Goal: Task Accomplishment & Management: Manage account settings

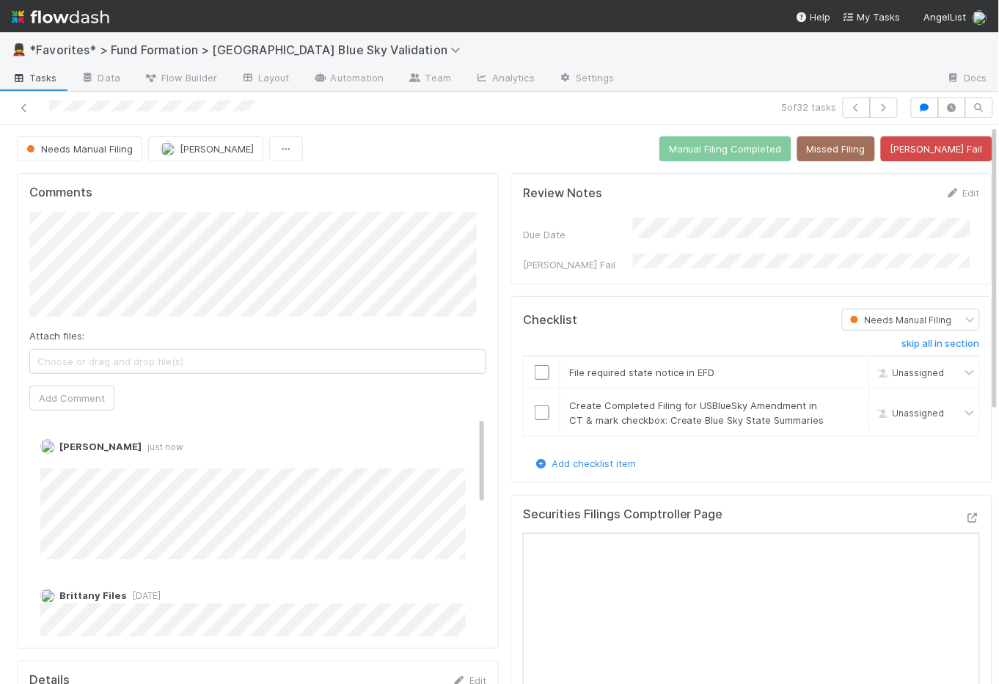
click at [51, 73] on span "Tasks" at bounding box center [34, 77] width 45 height 15
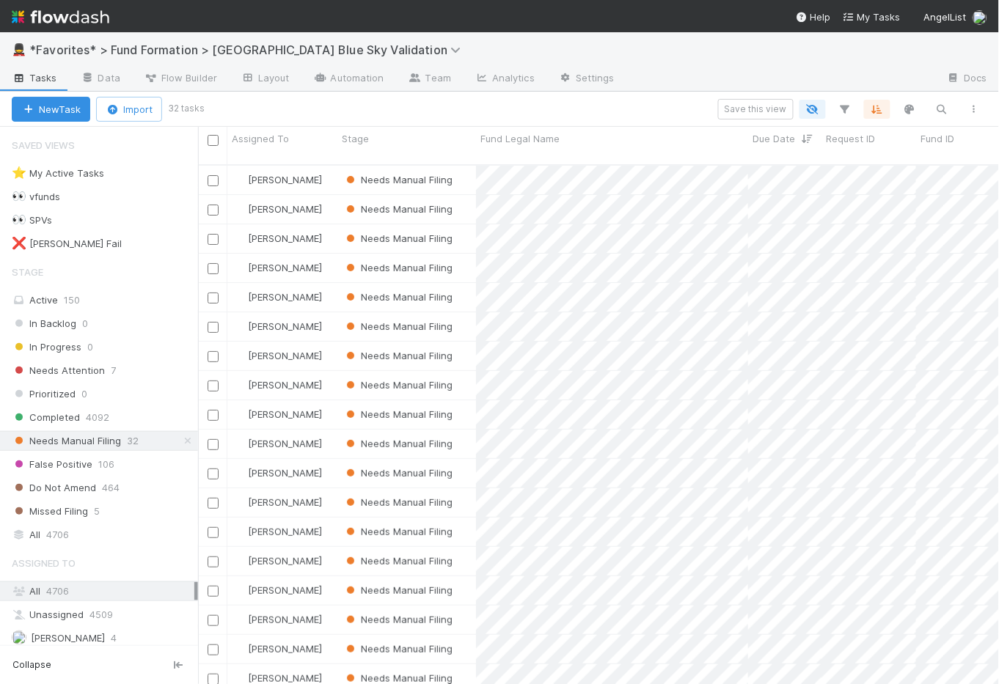
scroll to position [521, 791]
click at [777, 139] on span "Due Date" at bounding box center [769, 138] width 35 height 15
click at [818, 197] on div "Sort Newest → Oldest" at bounding box center [836, 188] width 167 height 22
click at [665, 99] on div "Save this view" at bounding box center [596, 109] width 788 height 21
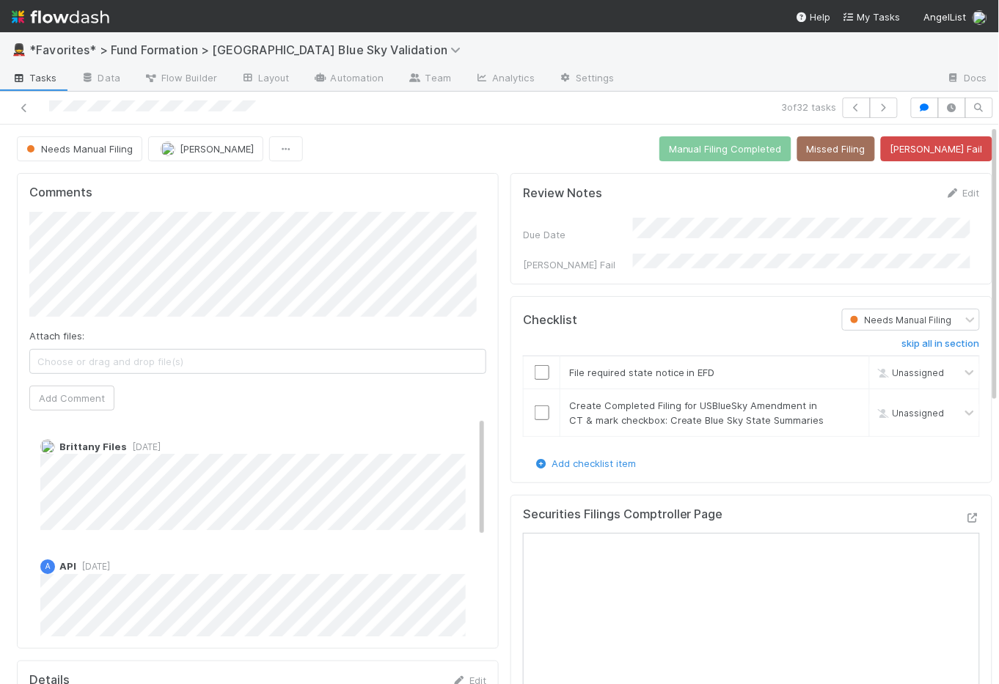
click at [35, 78] on span "Tasks" at bounding box center [34, 77] width 45 height 15
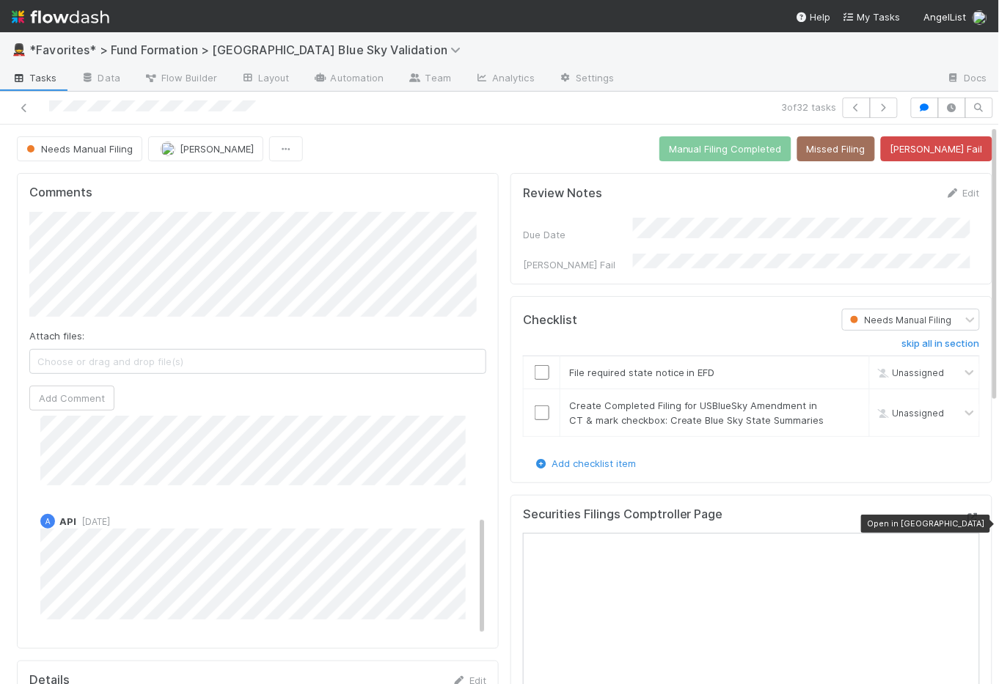
click at [965, 523] on icon at bounding box center [972, 518] width 15 height 10
click at [965, 521] on icon at bounding box center [972, 518] width 15 height 10
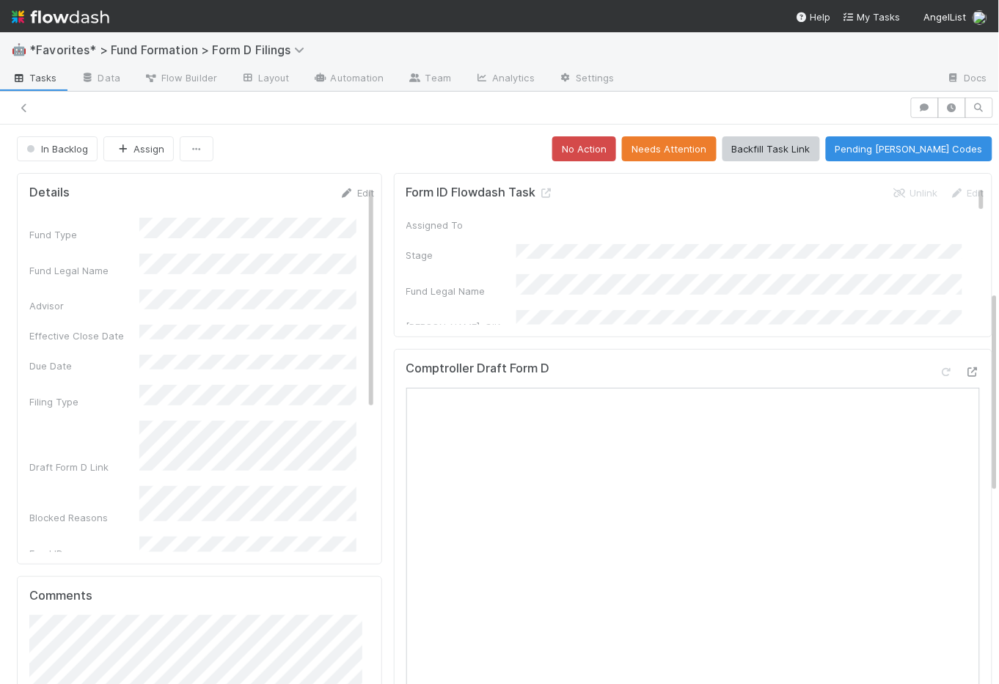
scroll to position [460, 0]
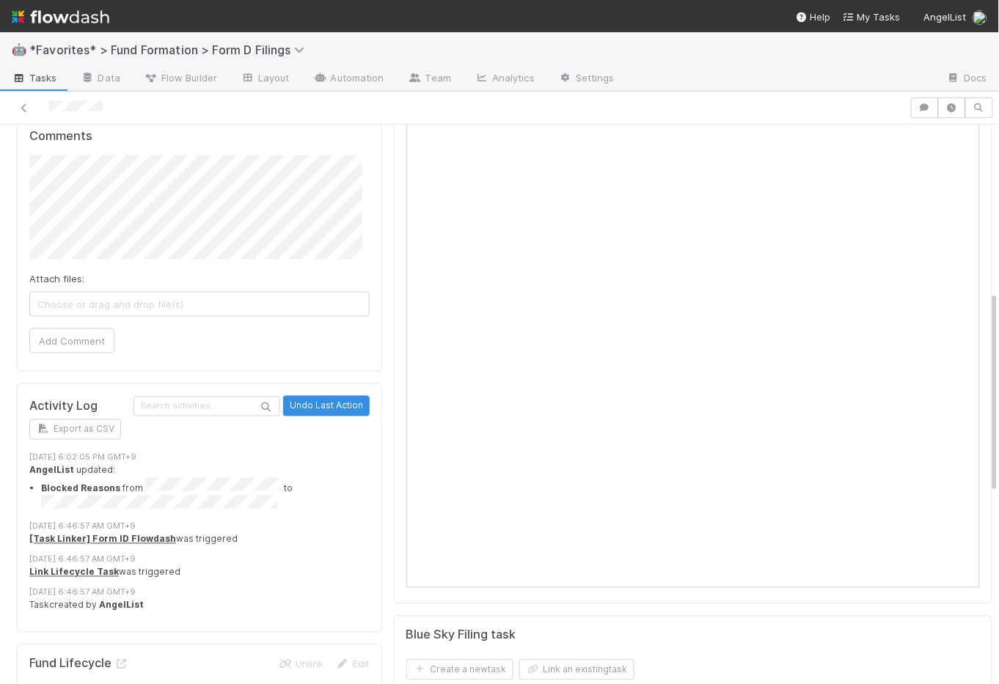
click at [78, 21] on img at bounding box center [61, 16] width 98 height 25
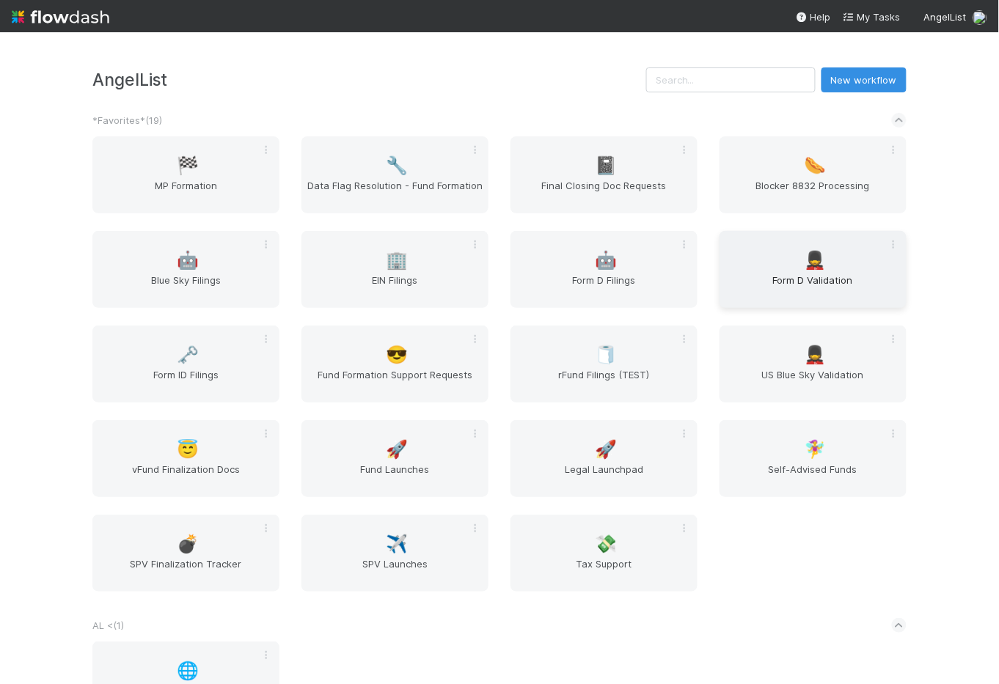
click at [834, 273] on span "Form D Validation" at bounding box center [812, 287] width 175 height 29
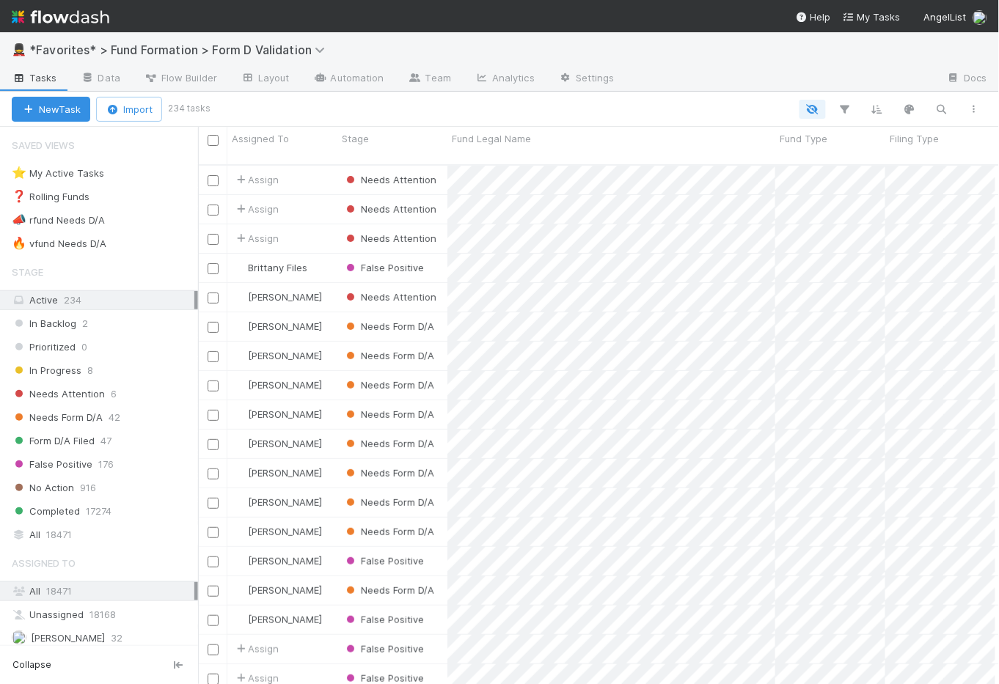
scroll to position [521, 791]
click at [92, 528] on div "All 18471" at bounding box center [103, 535] width 183 height 18
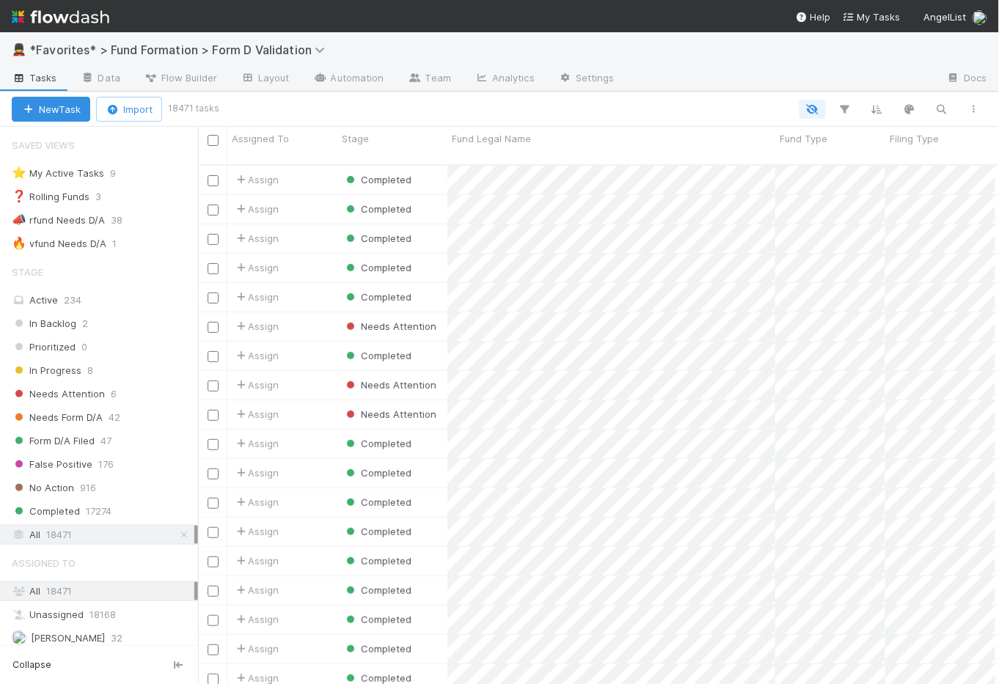
scroll to position [521, 791]
click at [944, 108] on icon "button" at bounding box center [941, 109] width 15 height 13
click at [850, 85] on input at bounding box center [866, 85] width 147 height 18
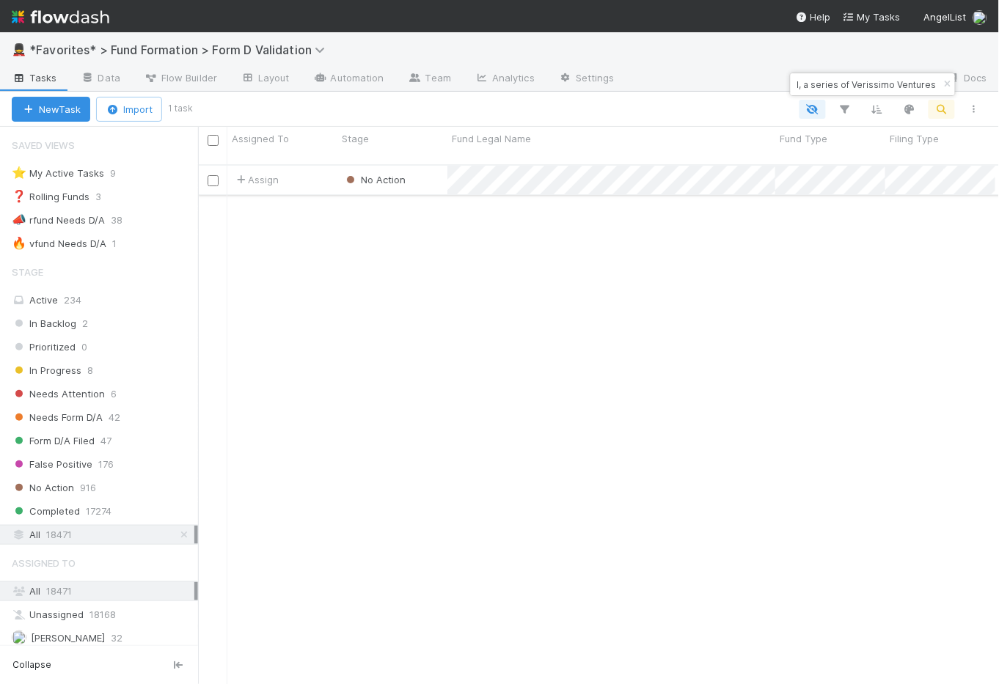
type input "Verissimo I, a series of Verissimo Ventures"
click at [424, 169] on div "No Action" at bounding box center [392, 180] width 110 height 29
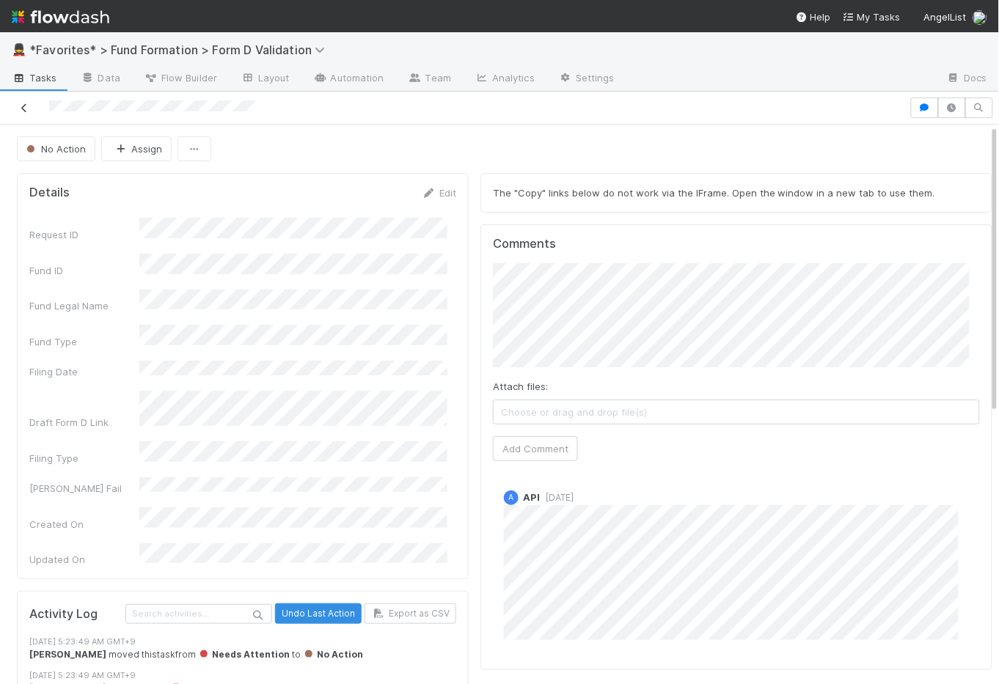
click at [25, 106] on icon at bounding box center [24, 108] width 15 height 10
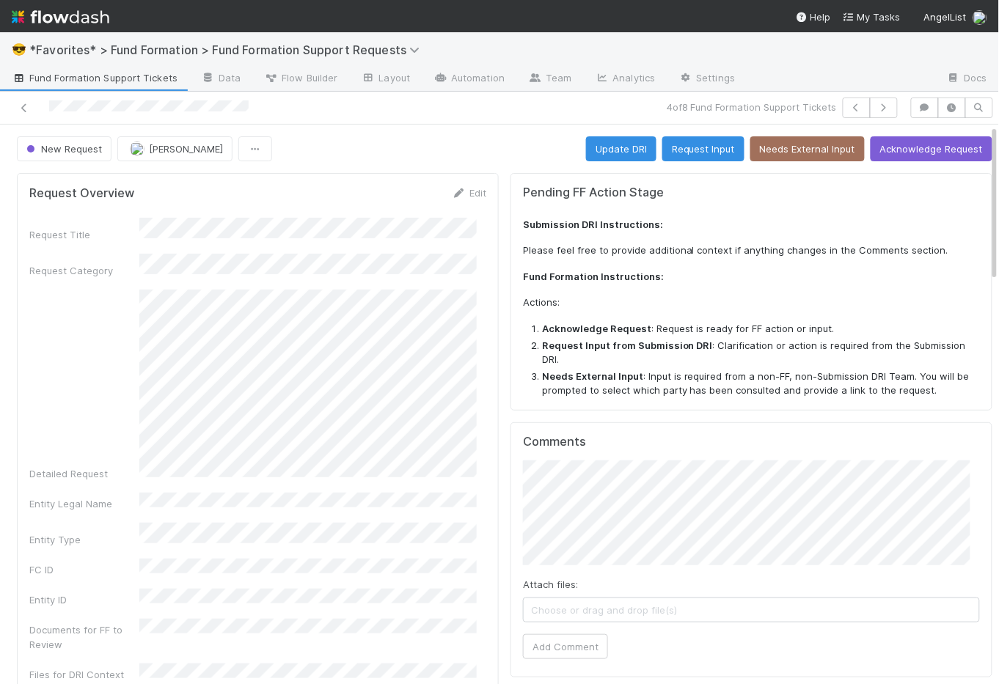
click at [498, 161] on div "New Request [PERSON_NAME] Update DRI Request Input Needs External Input Acknowl…" at bounding box center [504, 148] width 975 height 25
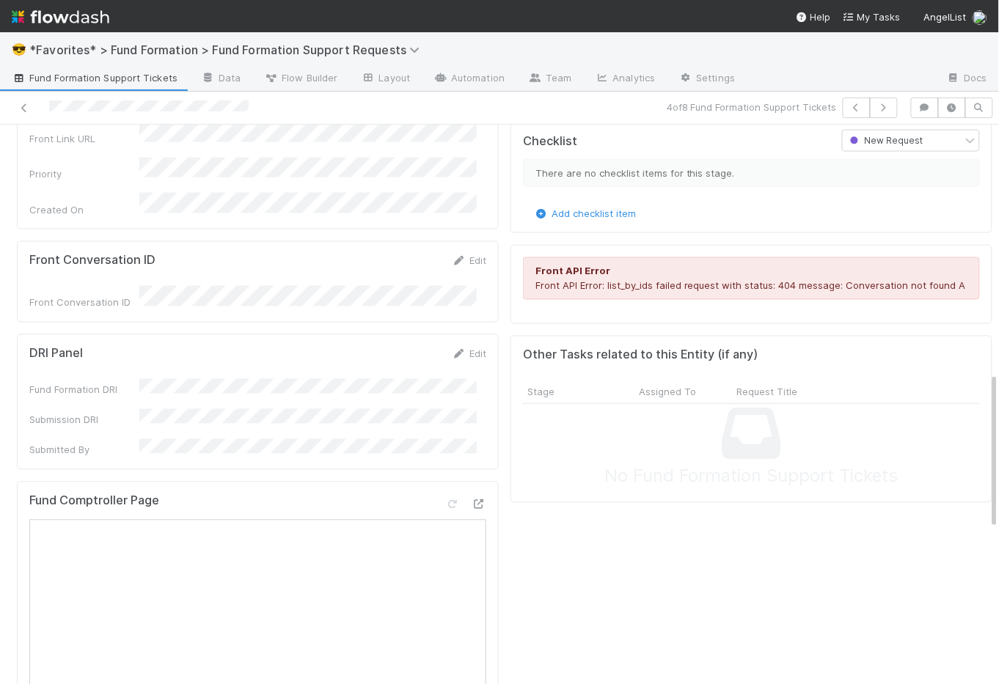
scroll to position [564, 0]
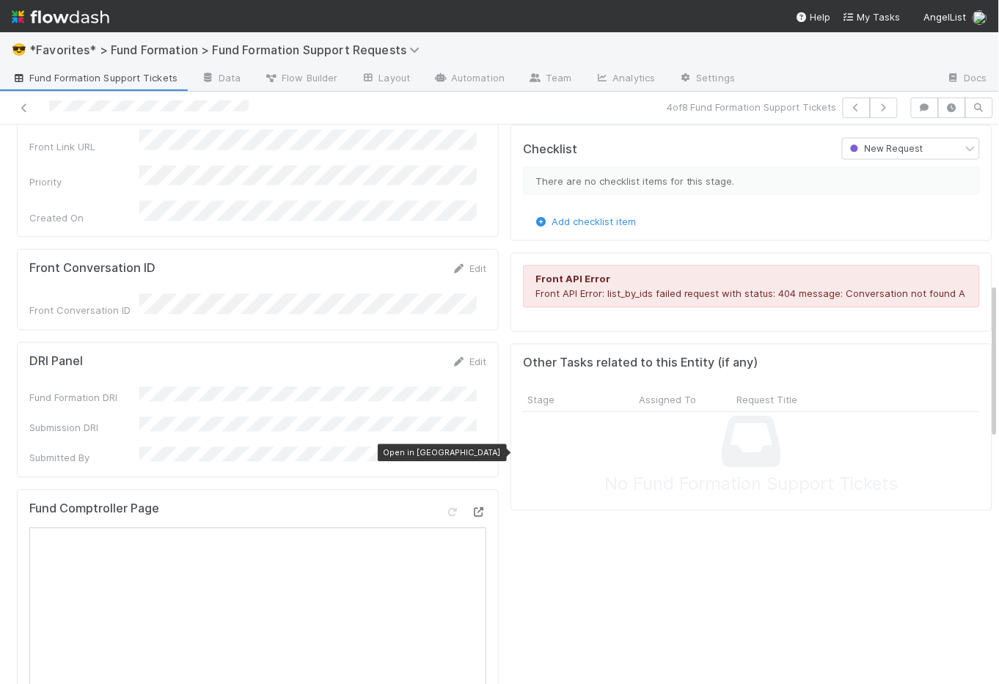
click at [474, 508] on icon at bounding box center [478, 513] width 15 height 10
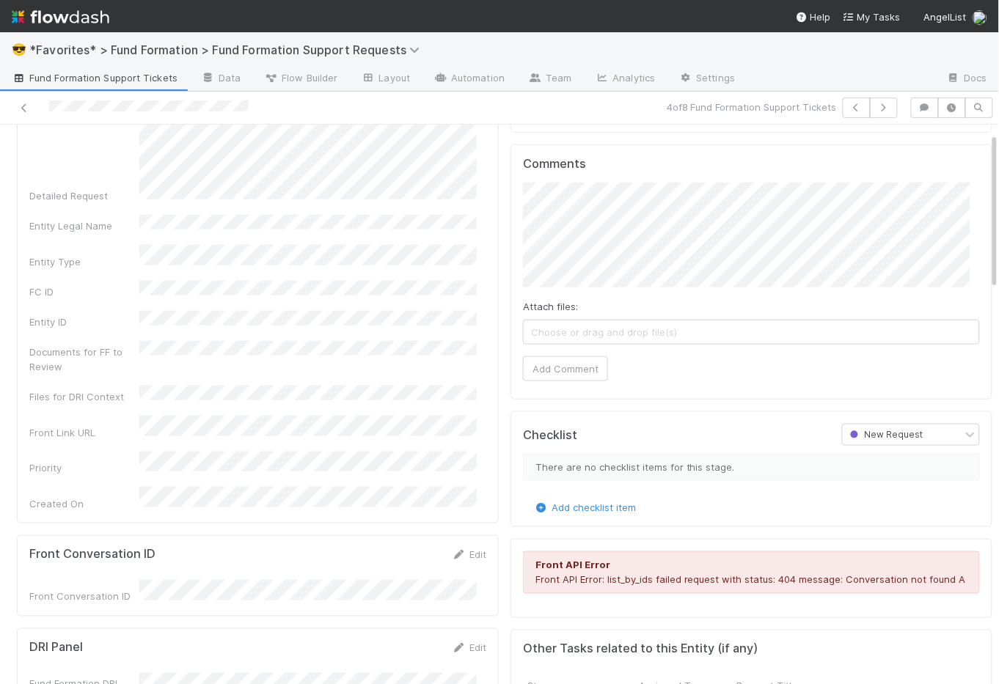
scroll to position [0, 0]
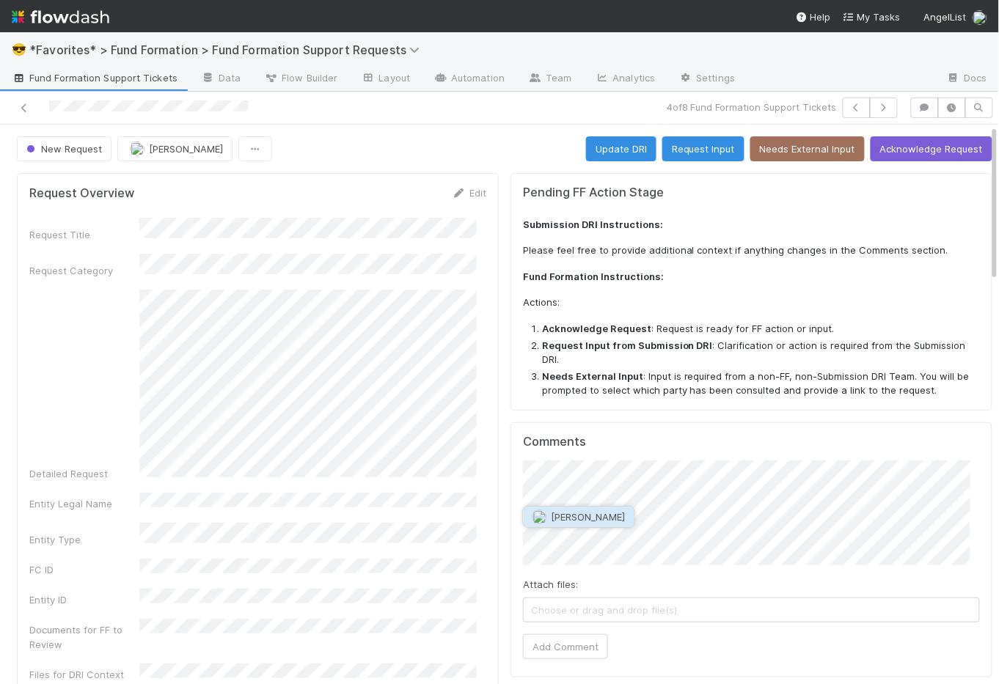
click at [578, 522] on span "[PERSON_NAME]" at bounding box center [588, 517] width 74 height 12
click at [579, 649] on button "Add Comment" at bounding box center [565, 646] width 85 height 25
click at [130, 84] on span "Fund Formation Support Tickets" at bounding box center [95, 77] width 166 height 15
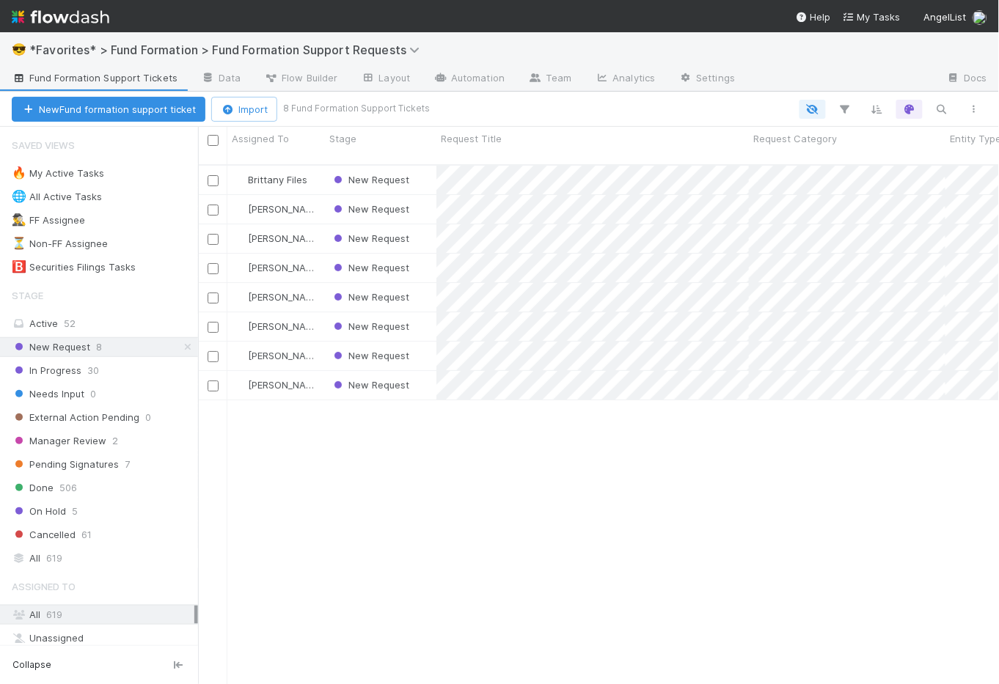
scroll to position [521, 791]
click at [180, 353] on link at bounding box center [187, 347] width 15 height 18
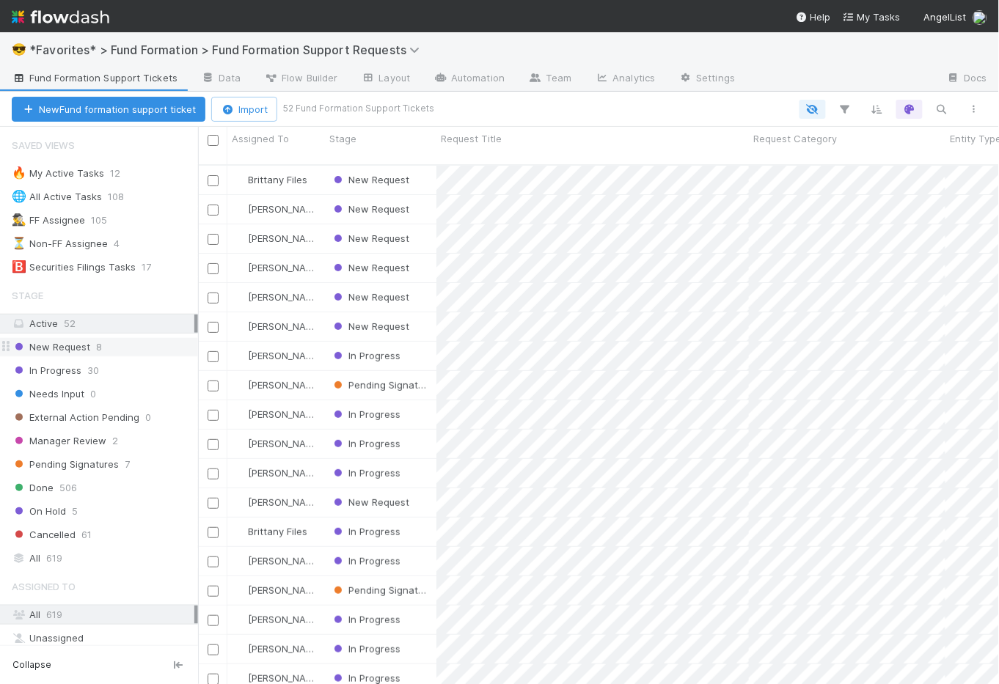
scroll to position [521, 791]
click at [106, 351] on div "New Request 8" at bounding box center [105, 347] width 186 height 18
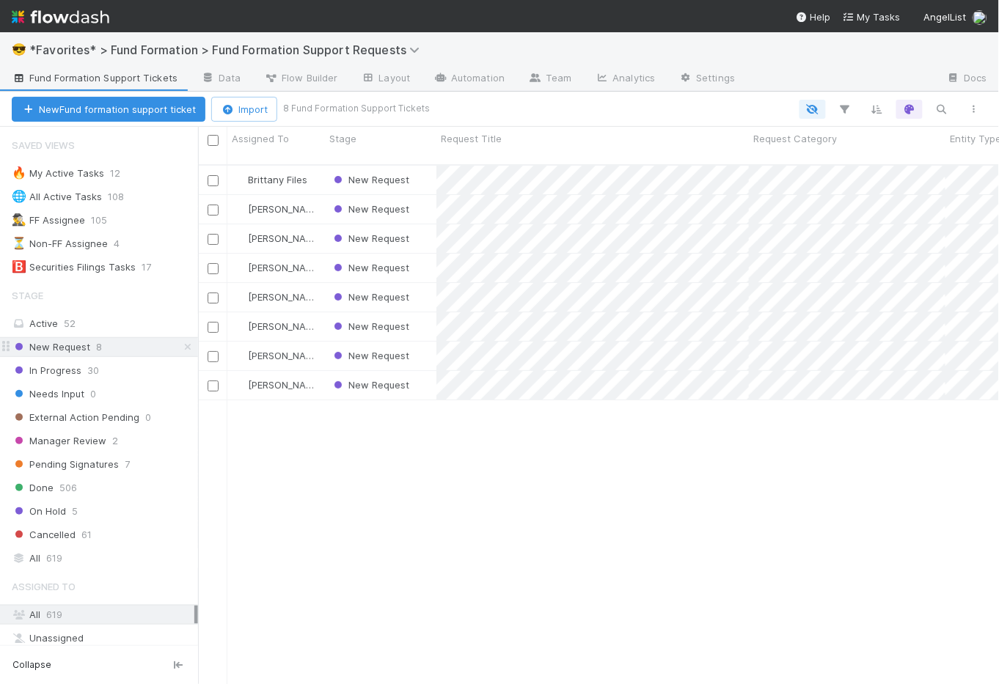
scroll to position [521, 791]
click at [422, 226] on div "New Request" at bounding box center [380, 238] width 111 height 29
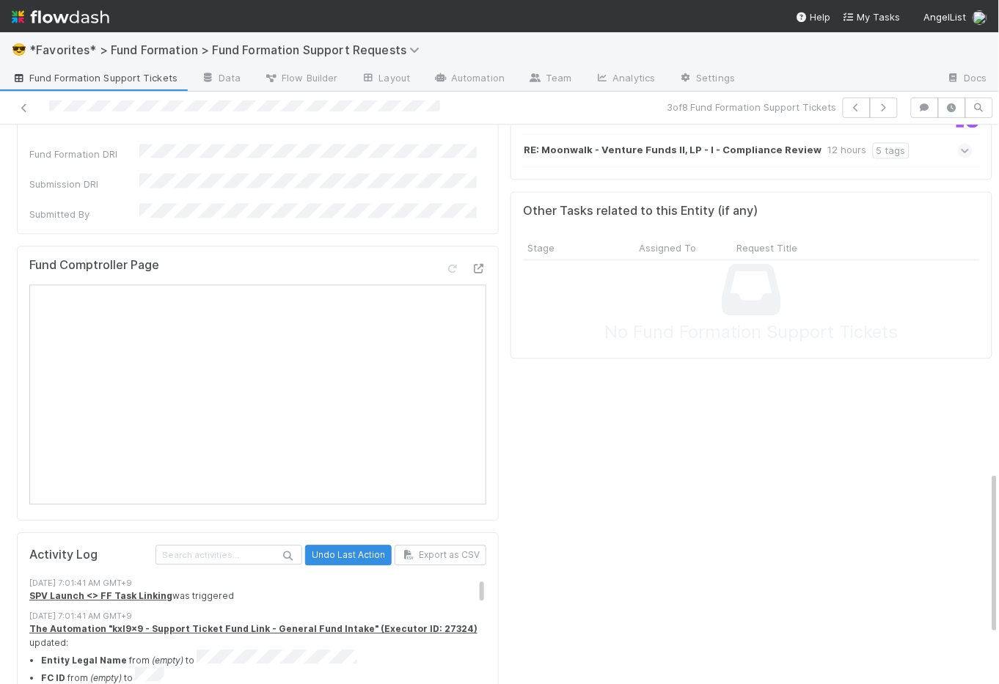
scroll to position [707, 0]
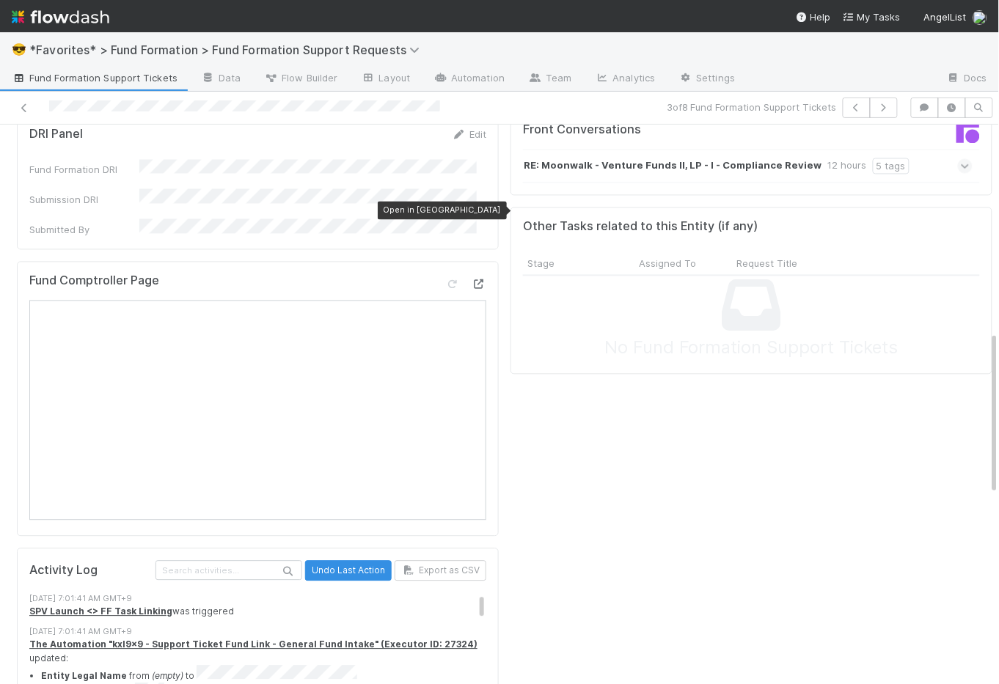
click at [474, 279] on icon at bounding box center [478, 284] width 15 height 10
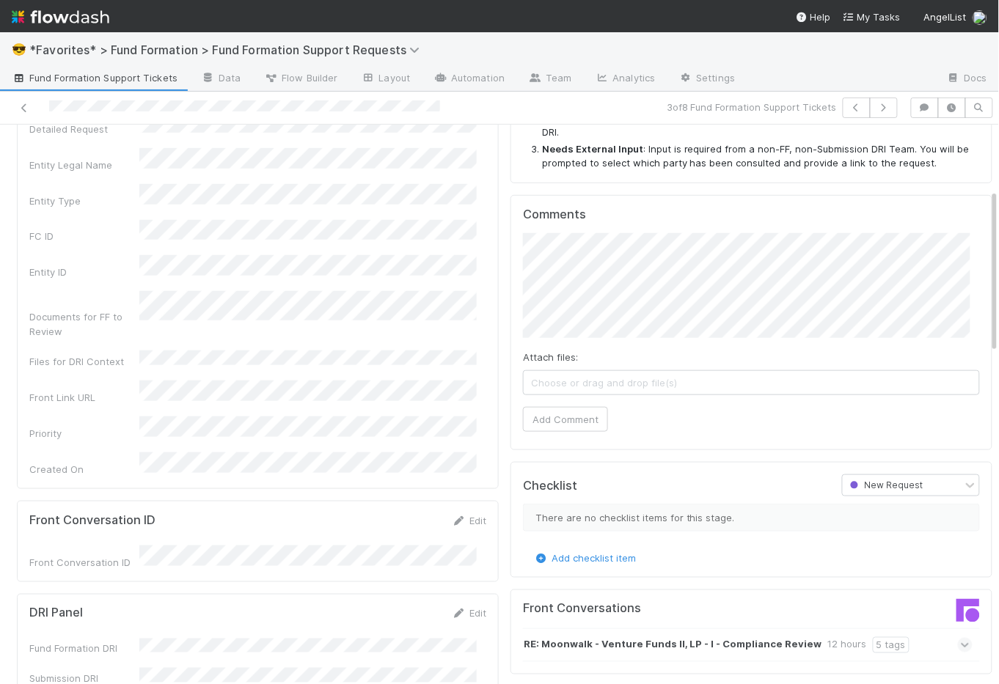
scroll to position [227, 0]
click at [607, 293] on span "Maranatha Kure" at bounding box center [588, 290] width 74 height 12
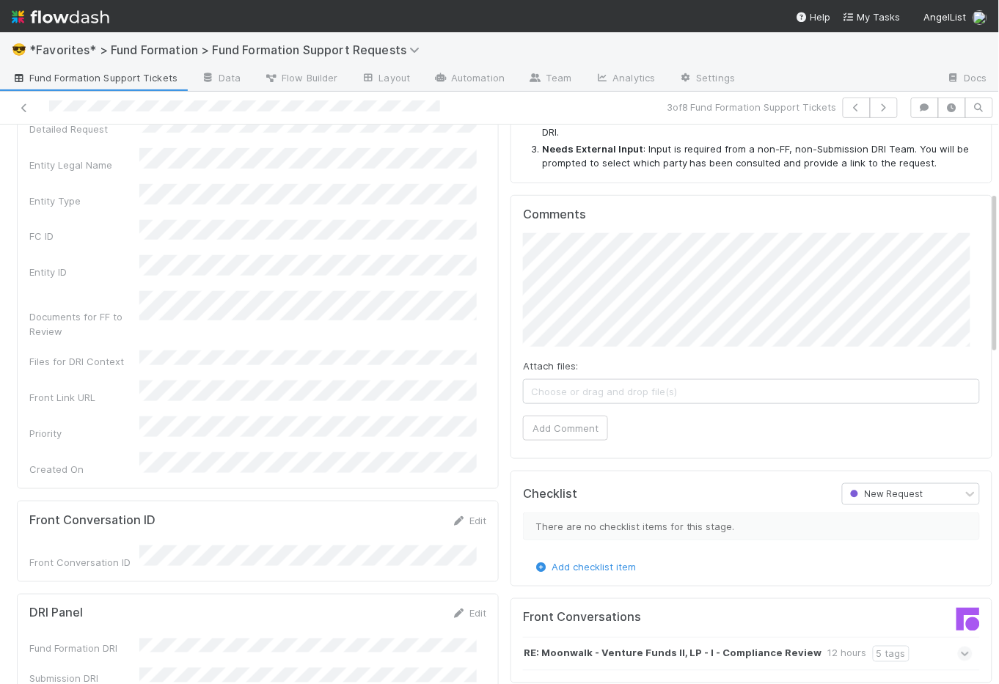
click at [510, 334] on div "Comments Attach files: Choose or drag and drop file(s) Add Comment" at bounding box center [751, 327] width 482 height 264
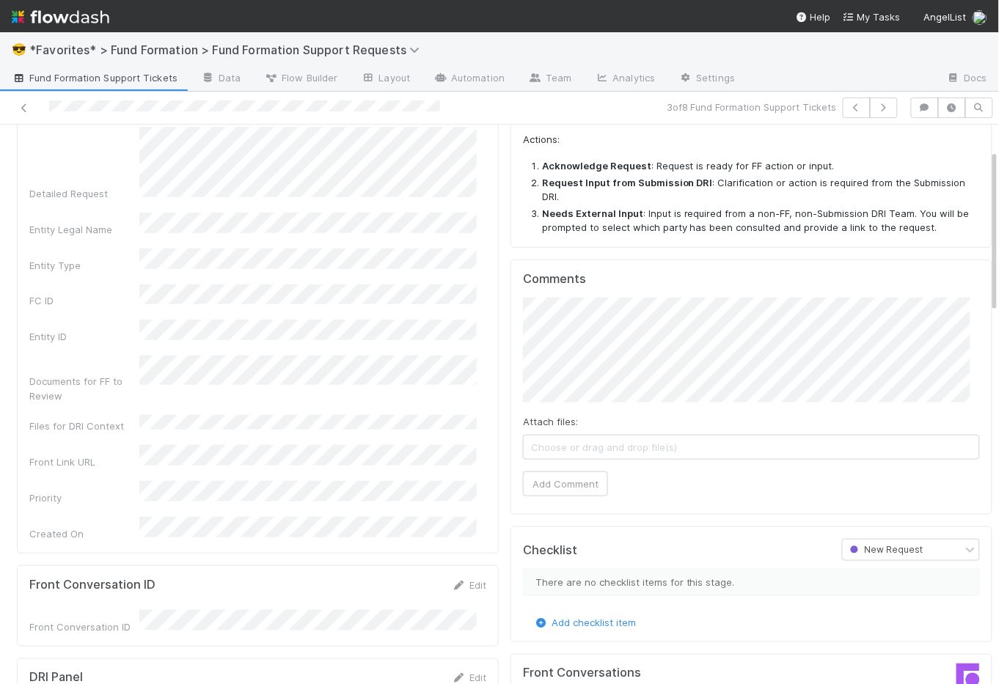
scroll to position [0, 0]
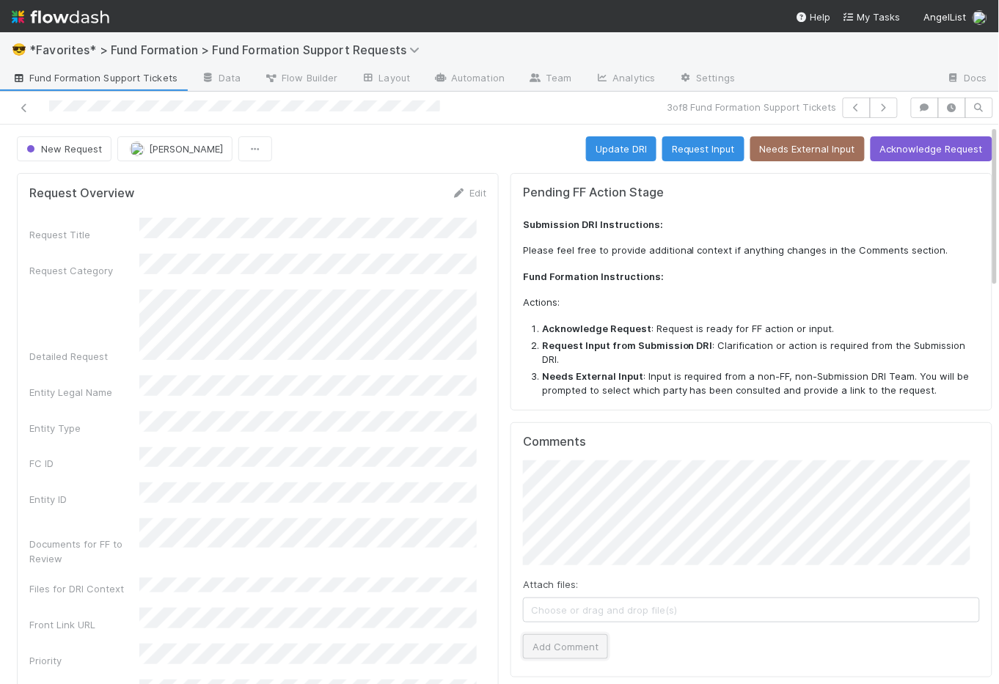
click at [576, 652] on button "Add Comment" at bounding box center [565, 646] width 85 height 25
click at [947, 150] on button "Acknowledge Request" at bounding box center [931, 148] width 122 height 25
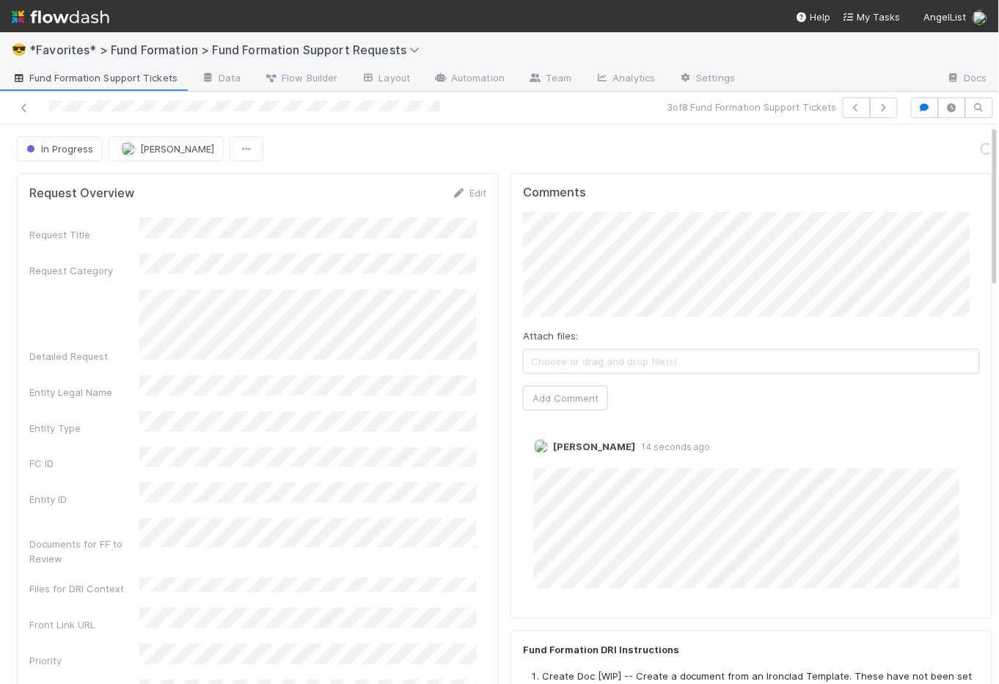
click at [102, 78] on span "Fund Formation Support Tickets" at bounding box center [95, 77] width 166 height 15
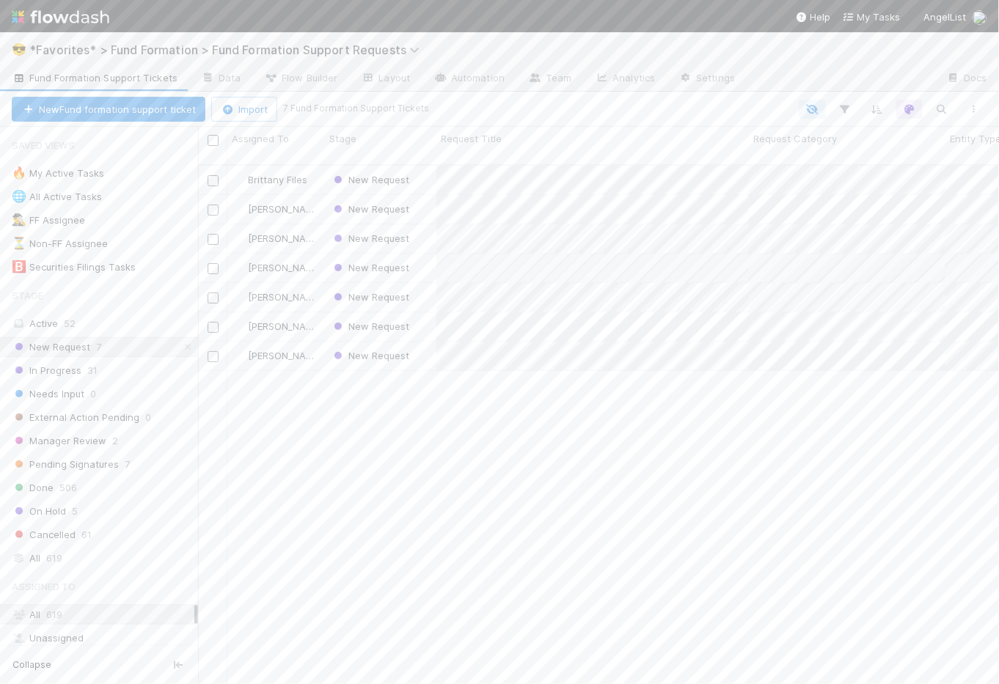
scroll to position [521, 791]
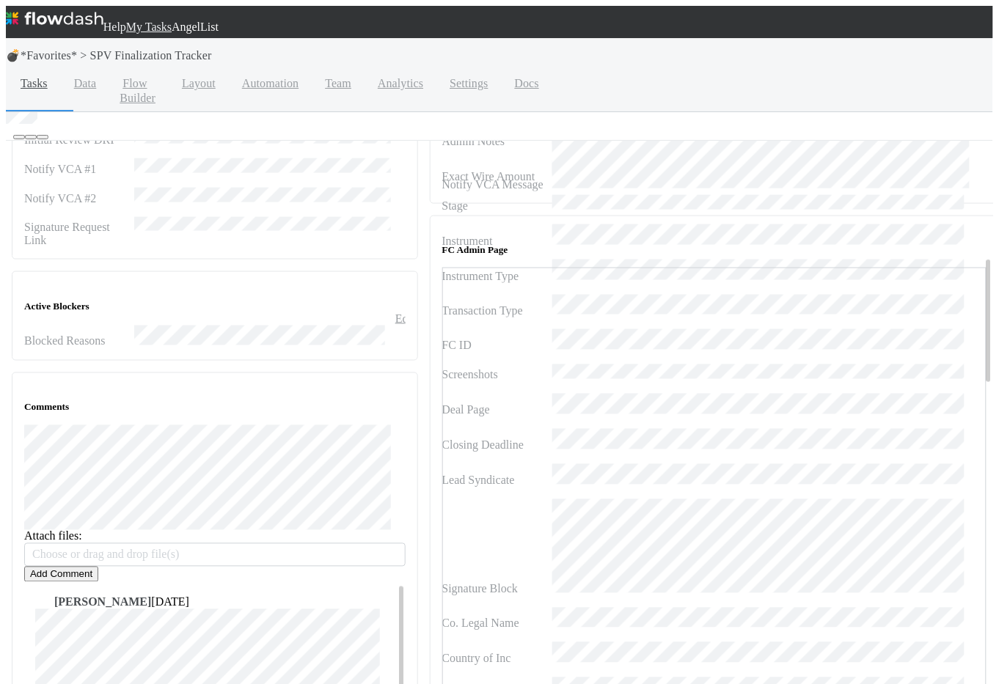
scroll to position [612, 0]
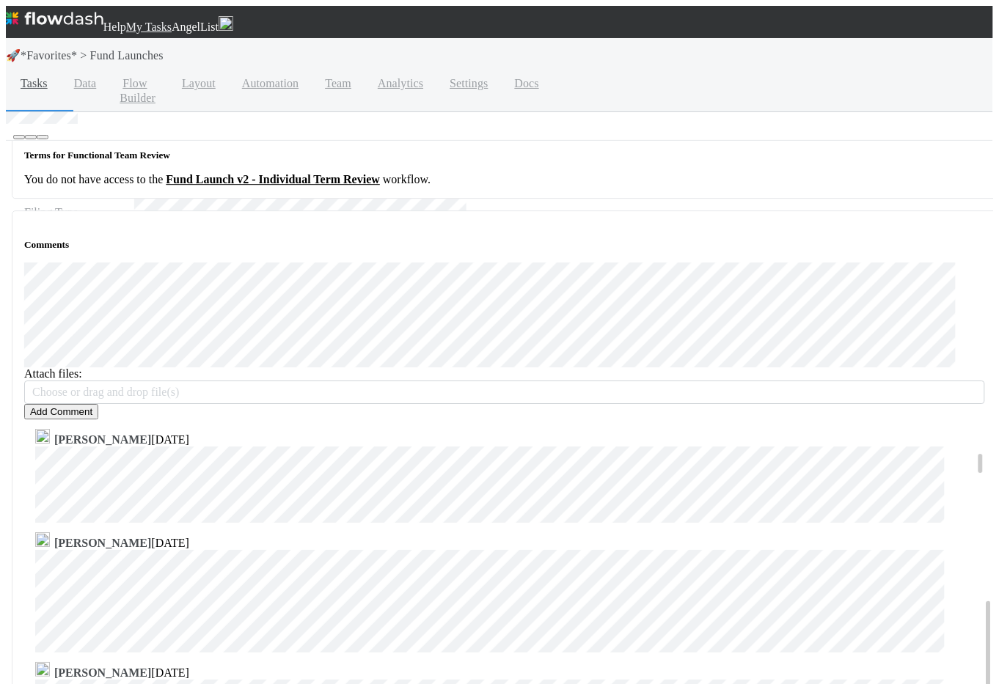
scroll to position [1432, 0]
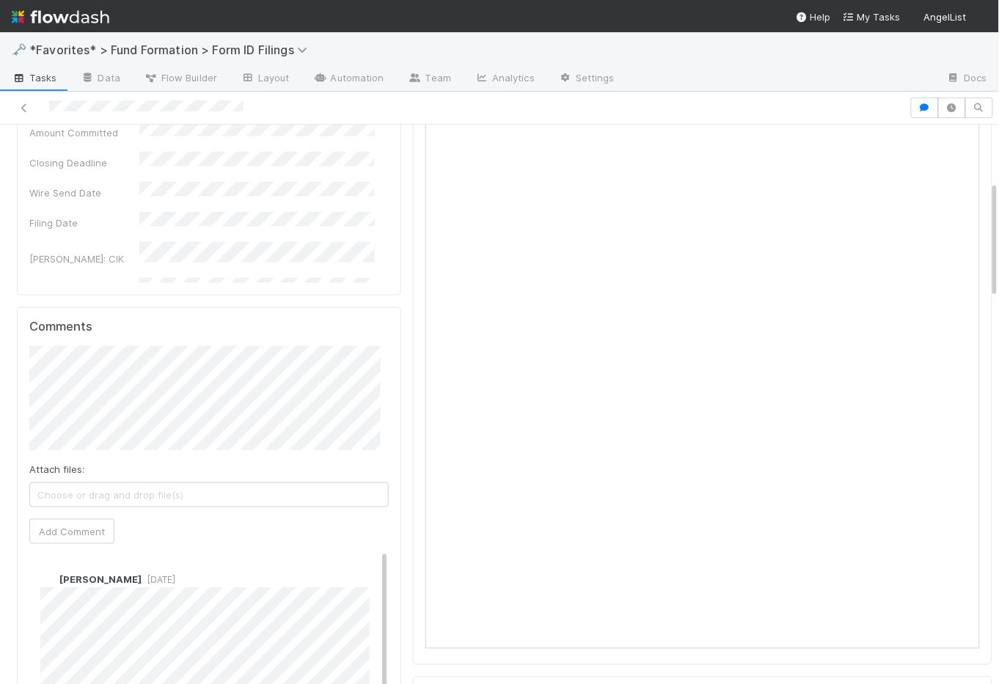
scroll to position [558, 0]
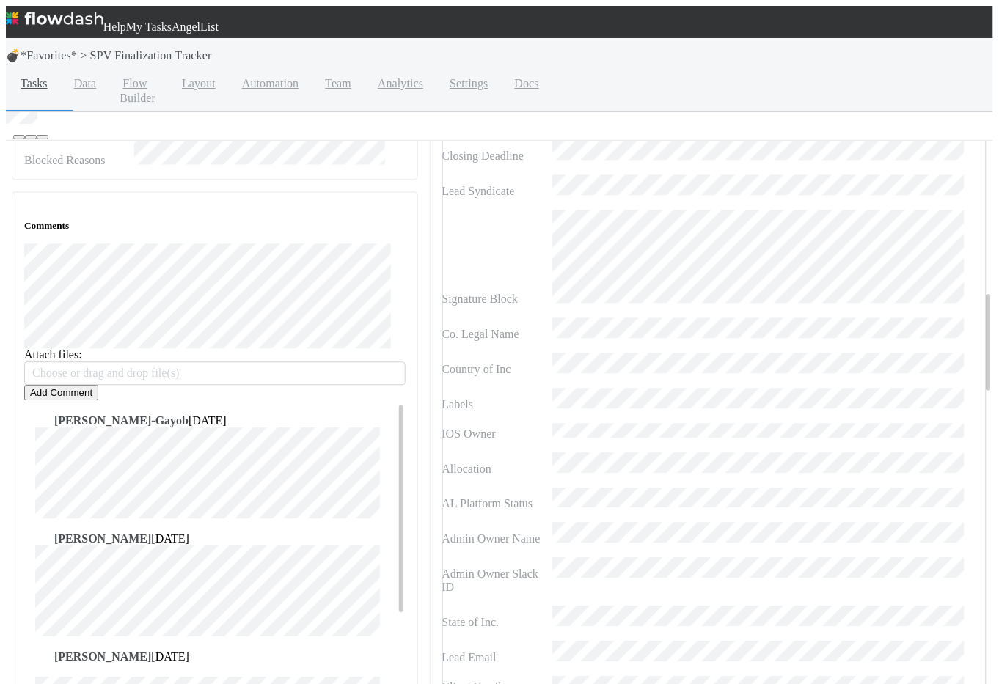
scroll to position [334, 0]
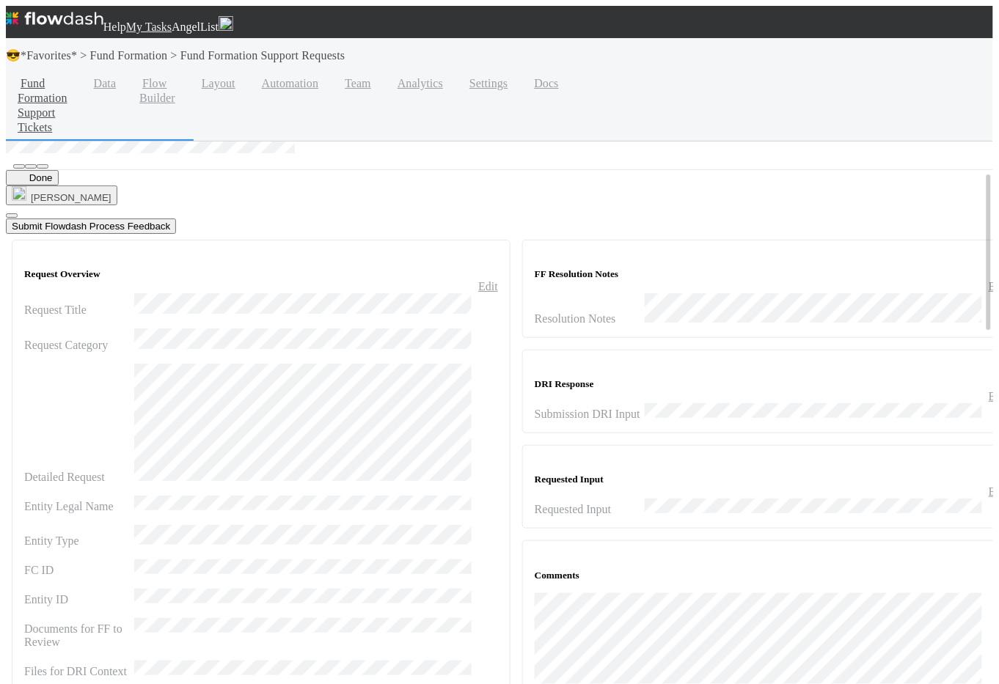
click at [471, 170] on div "Done Rick Segers Submit Flowdash Process Feedback" at bounding box center [504, 202] width 997 height 64
click at [405, 170] on div "Done Rick Segers Submit Flowdash Process Feedback" at bounding box center [504, 202] width 997 height 64
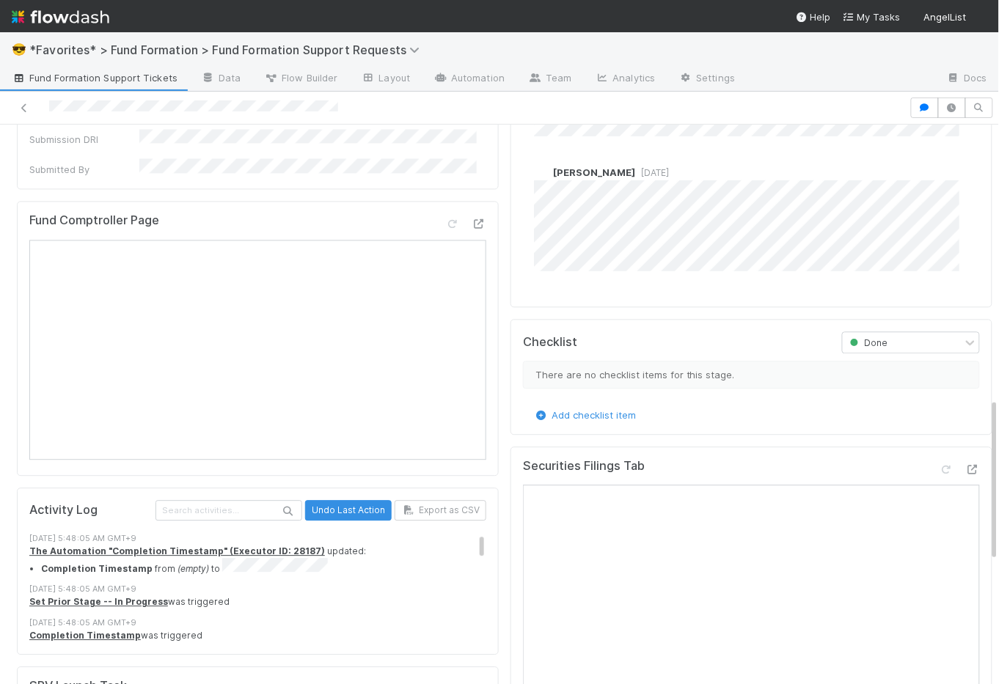
scroll to position [678, 0]
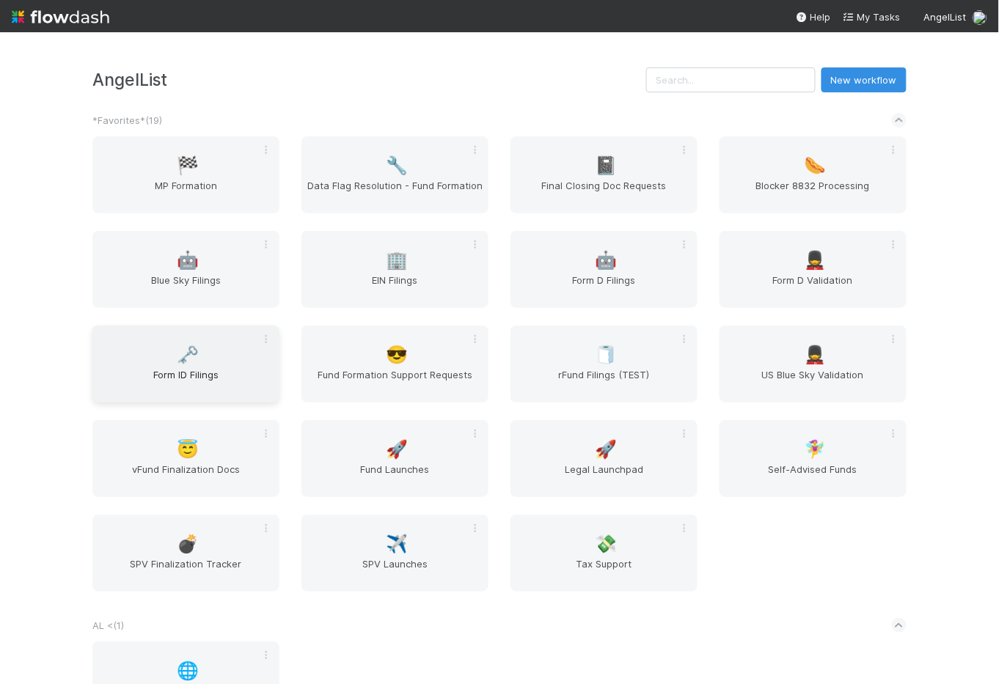
click at [190, 348] on div "🗝️ Form ID Filings" at bounding box center [185, 364] width 187 height 77
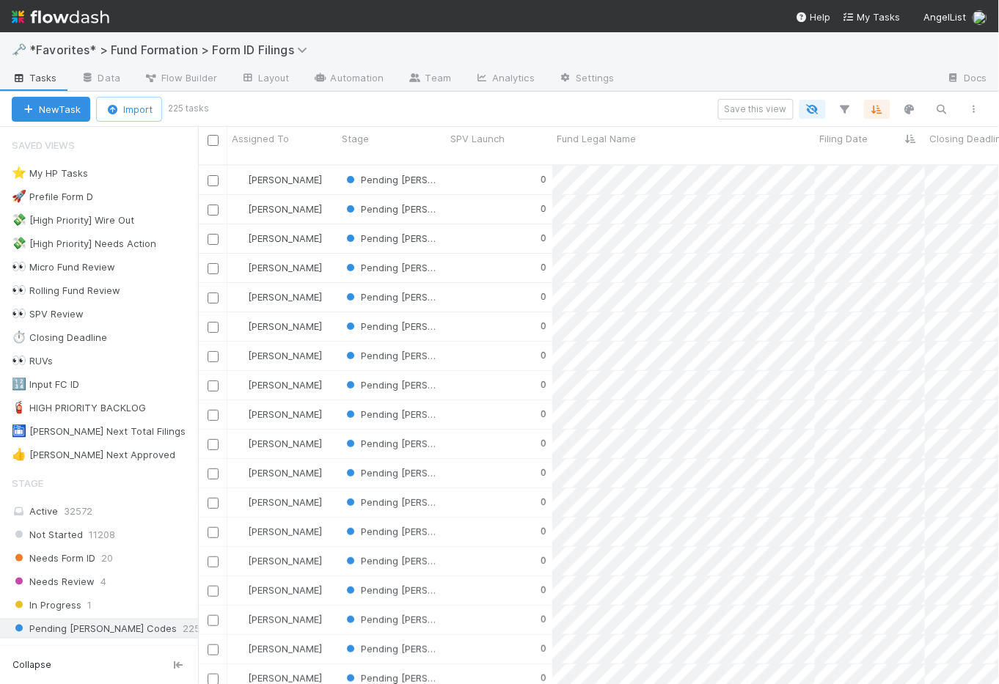
scroll to position [521, 791]
click at [63, 18] on img at bounding box center [61, 16] width 98 height 25
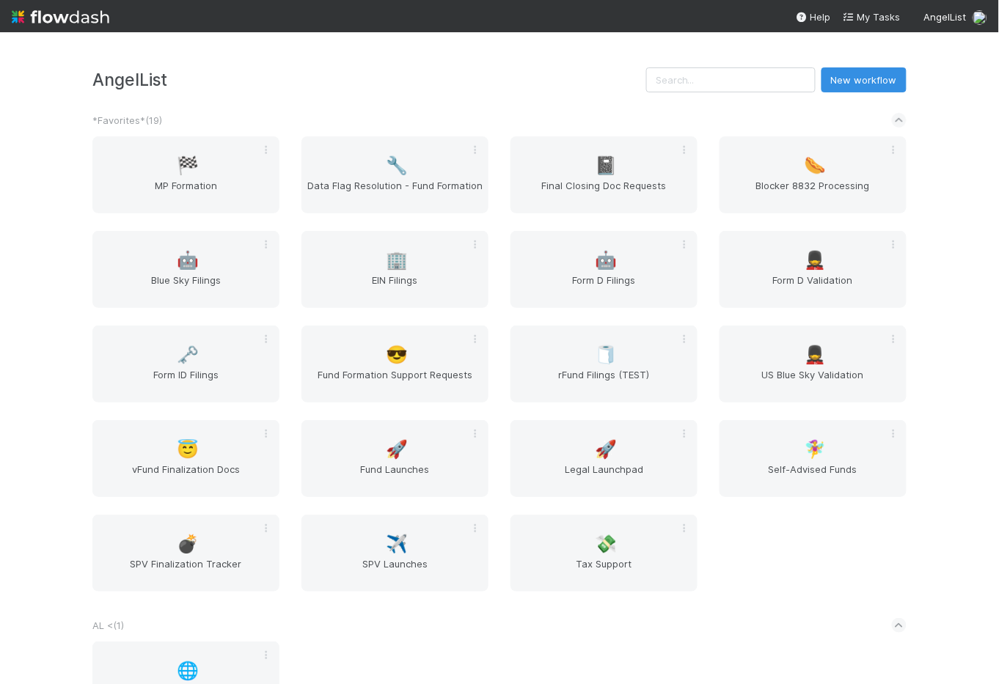
scroll to position [393, 0]
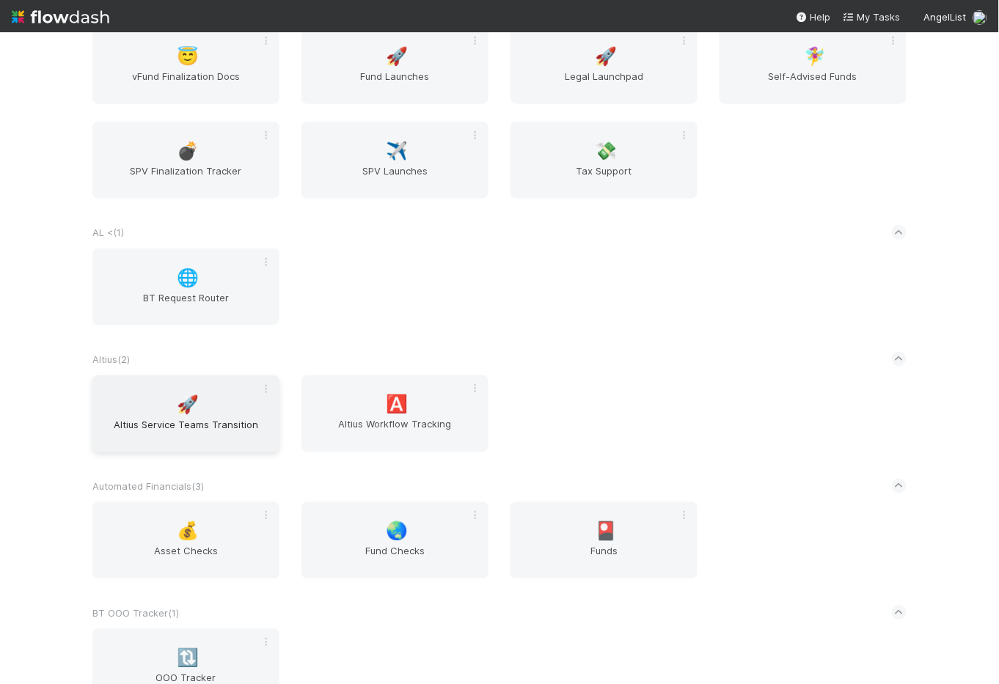
click at [203, 421] on span "Altius Service Teams Transition" at bounding box center [185, 431] width 175 height 29
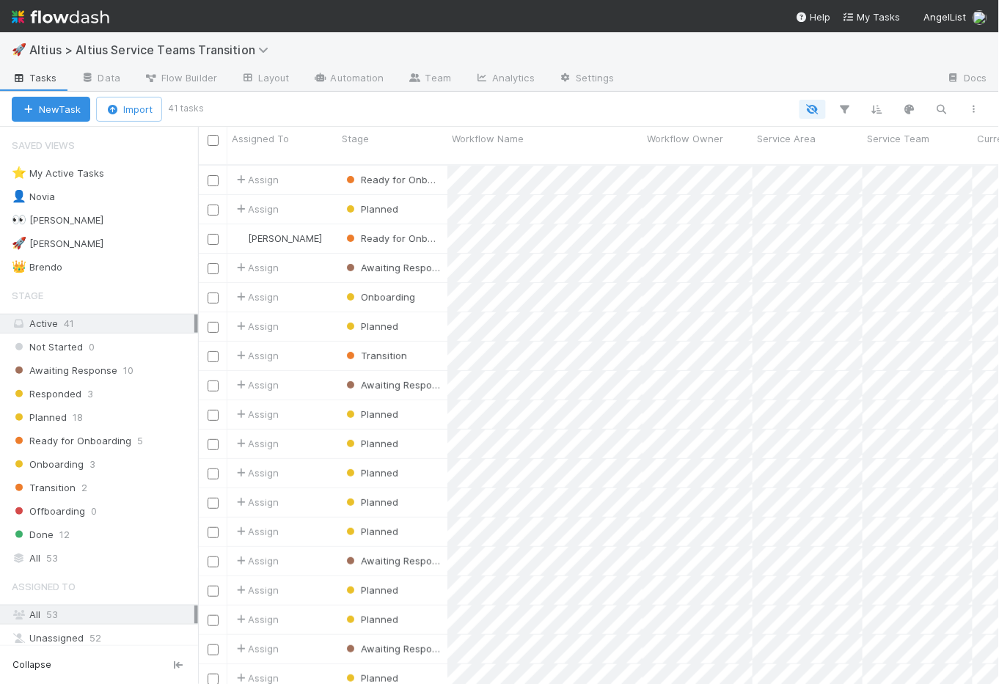
scroll to position [521, 791]
click at [81, 433] on span "Ready for Onboarding" at bounding box center [72, 441] width 120 height 18
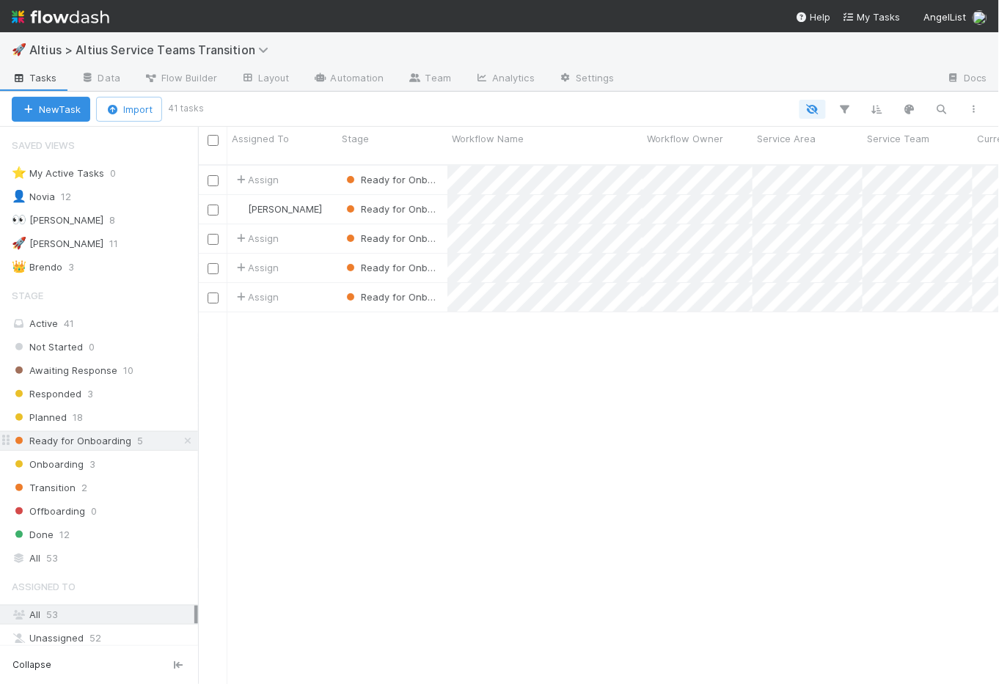
scroll to position [521, 791]
click at [81, 470] on span "Onboarding" at bounding box center [48, 464] width 72 height 18
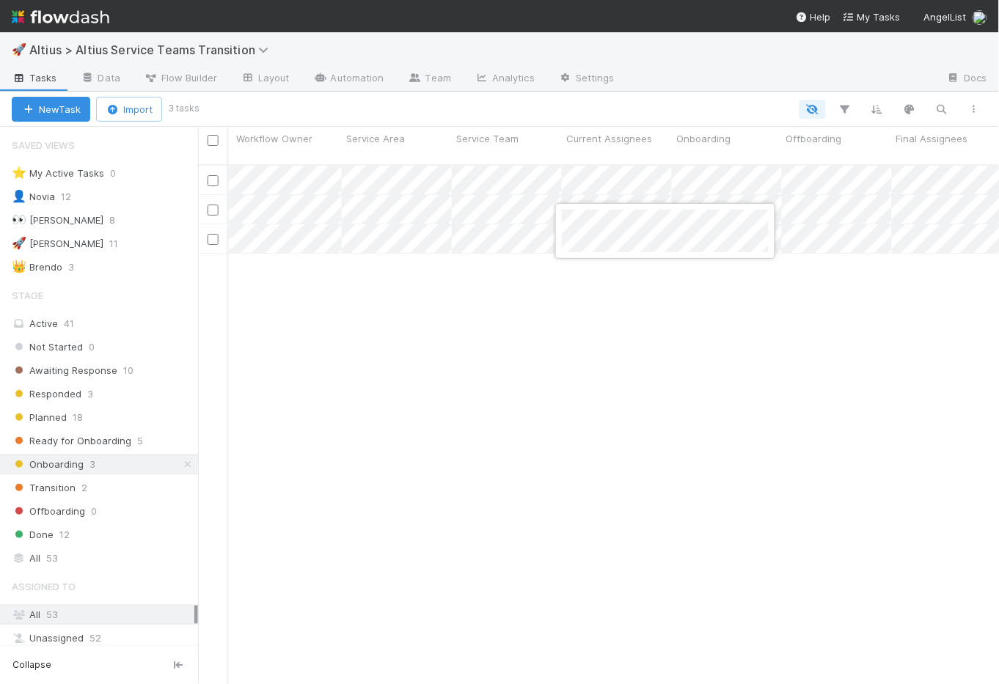
click at [478, 284] on div at bounding box center [499, 342] width 999 height 684
click at [478, 284] on div "Assign Onboarding 1 [DATE] 2:55:16 PM [DATE] 2:21:06 AM Assign Onboarding 1 [DA…" at bounding box center [598, 431] width 801 height 531
click at [511, 272] on div "Assign Onboarding 1 [DATE] 2:55:16 PM [DATE] 2:21:06 AM Assign Onboarding 1 [DA…" at bounding box center [598, 431] width 801 height 531
click at [62, 10] on img at bounding box center [61, 16] width 98 height 25
